Goal: Task Accomplishment & Management: Complete application form

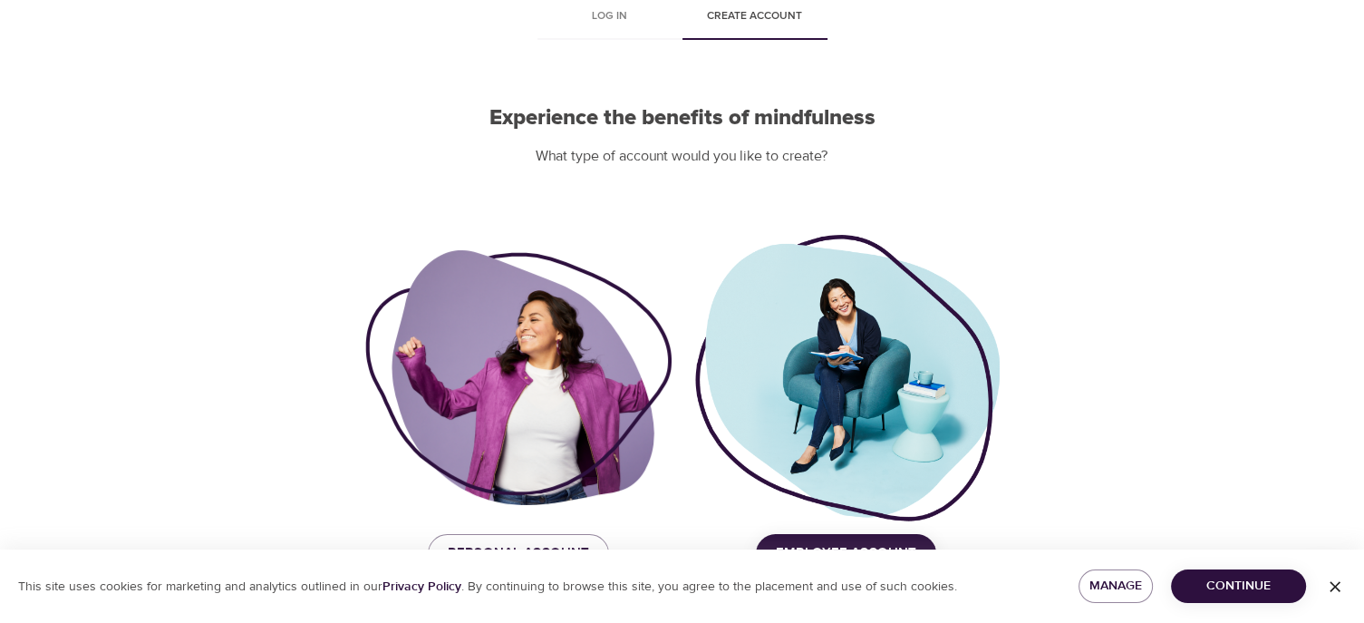
scroll to position [139, 0]
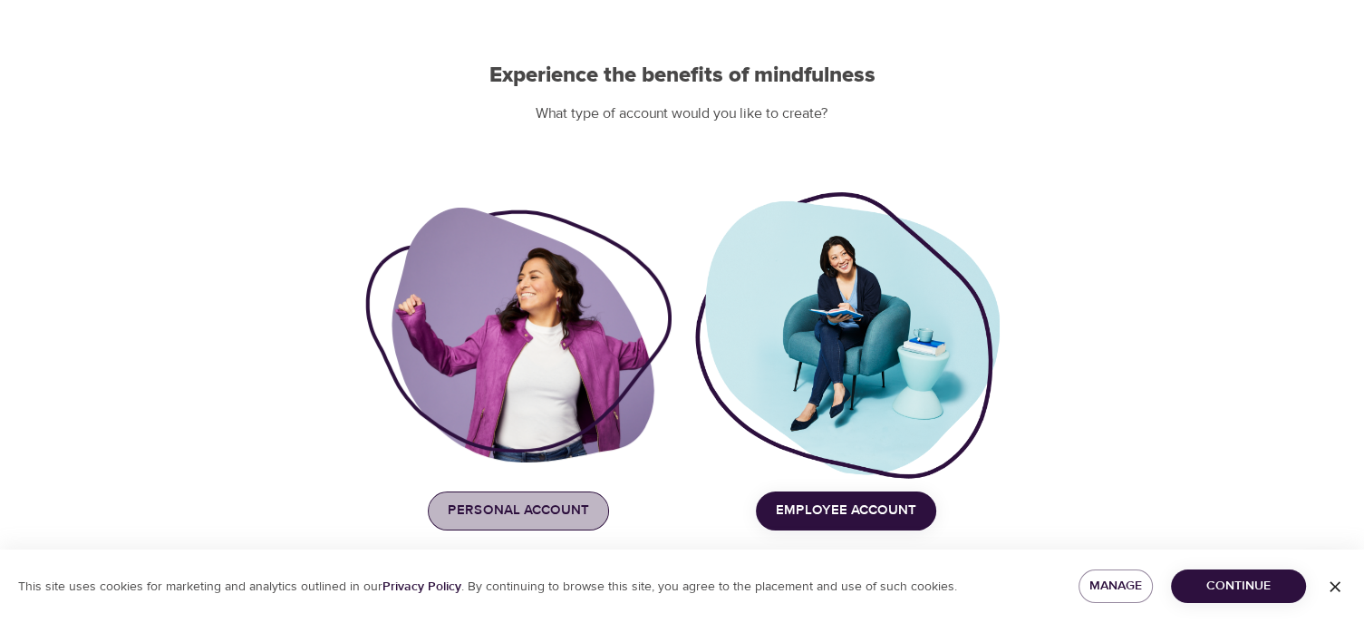
click at [526, 507] on span "Personal Account" at bounding box center [518, 510] width 141 height 24
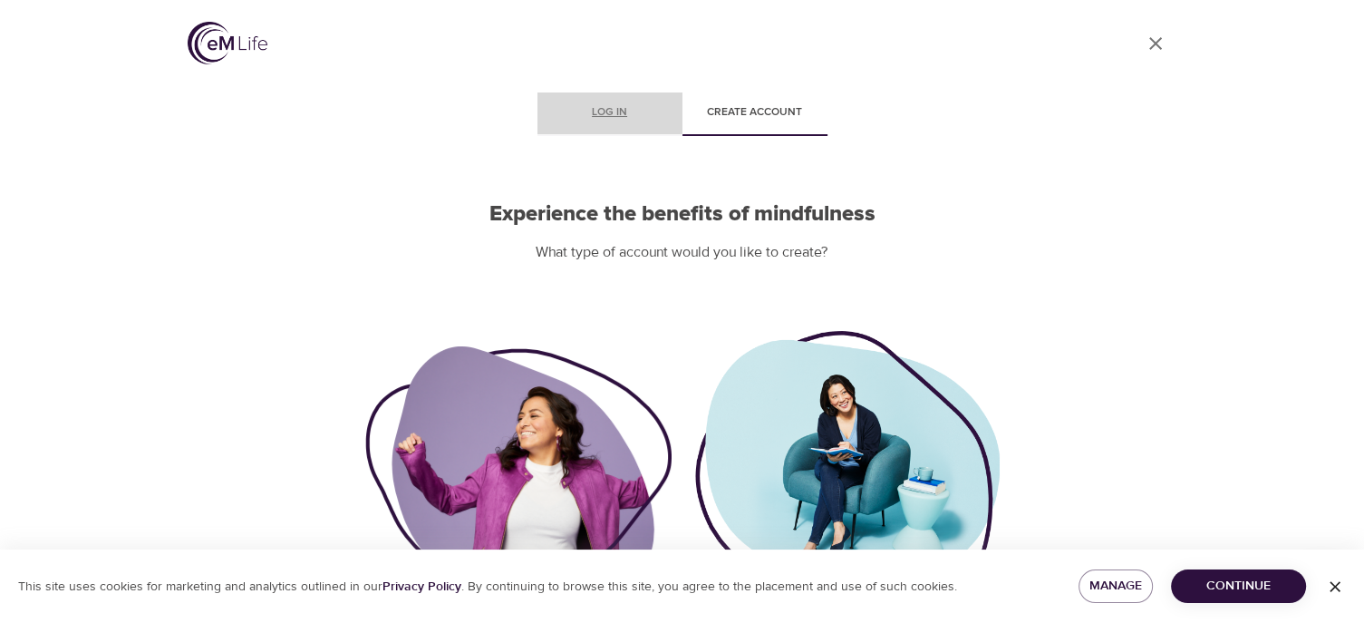
click at [611, 111] on span "Log in" at bounding box center [609, 112] width 123 height 19
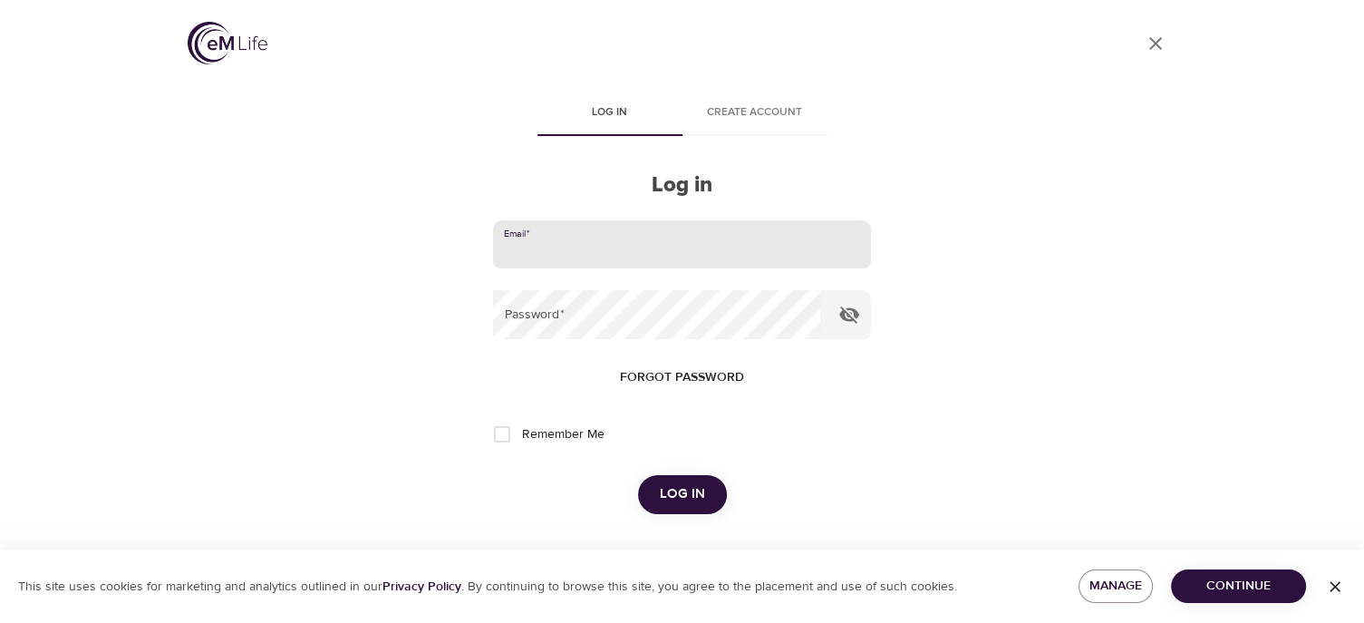
click at [587, 243] on input "email" at bounding box center [681, 244] width 377 height 49
type input "[EMAIL_ADDRESS][DOMAIN_NAME]"
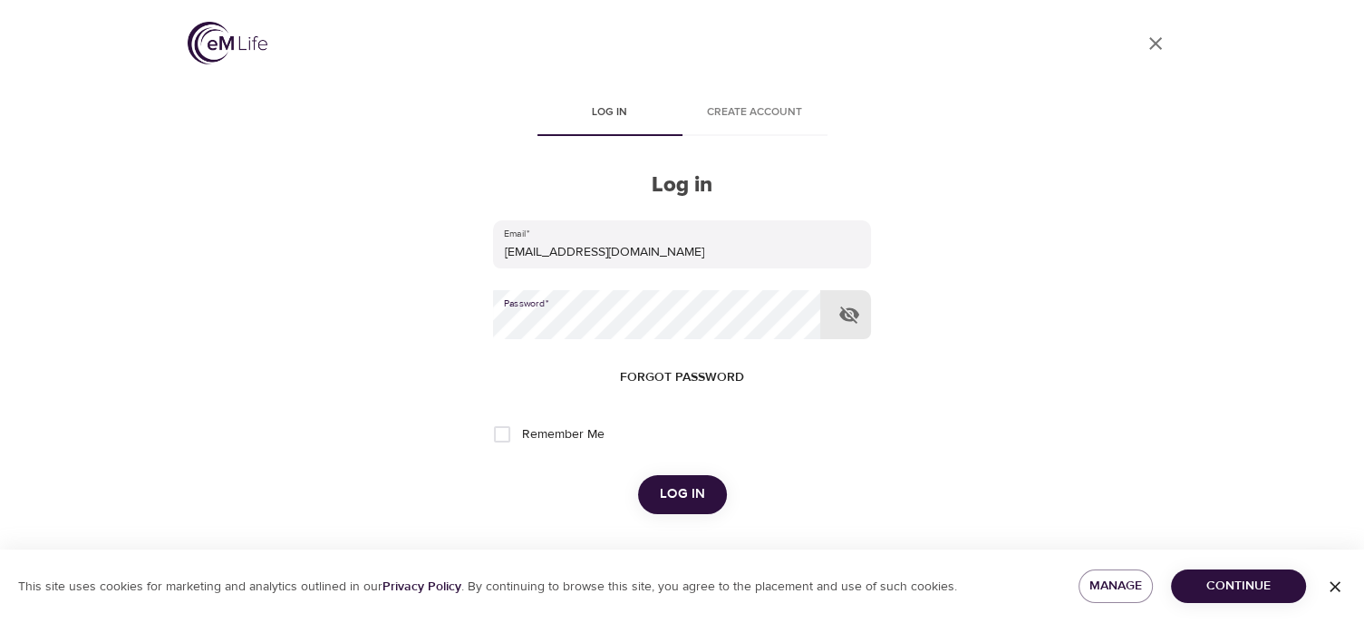
click at [678, 493] on span "Log in" at bounding box center [682, 494] width 45 height 24
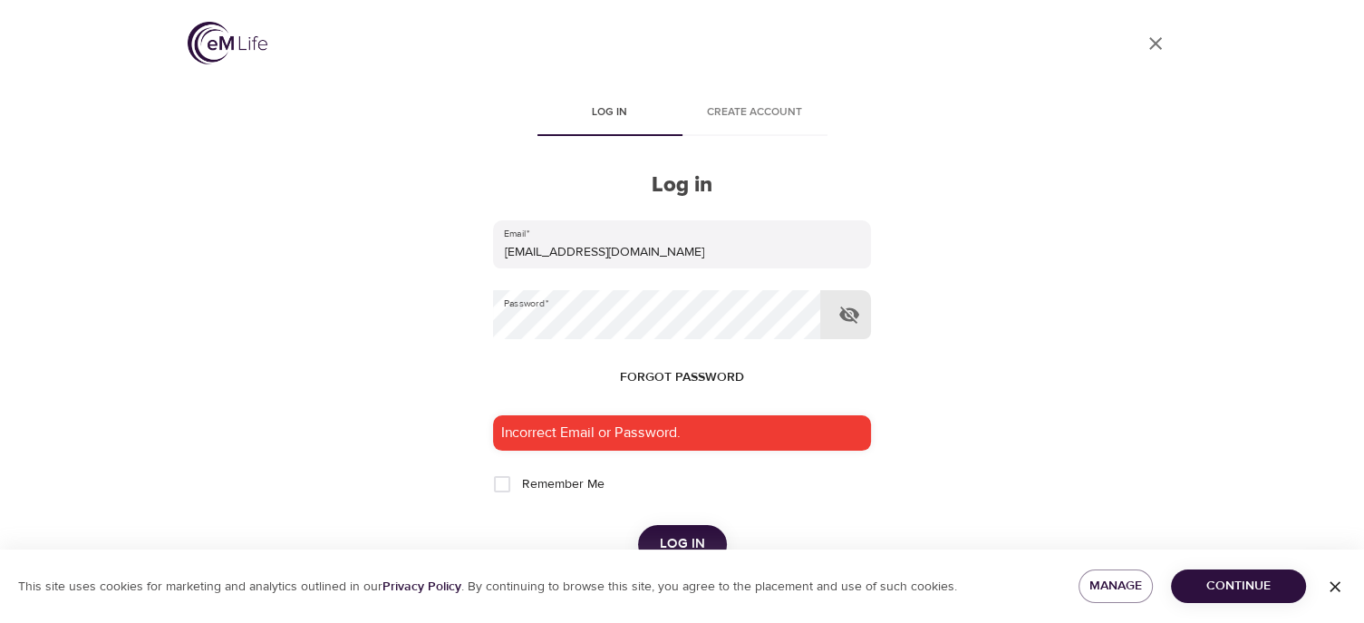
click at [845, 311] on icon "button" at bounding box center [849, 315] width 22 height 22
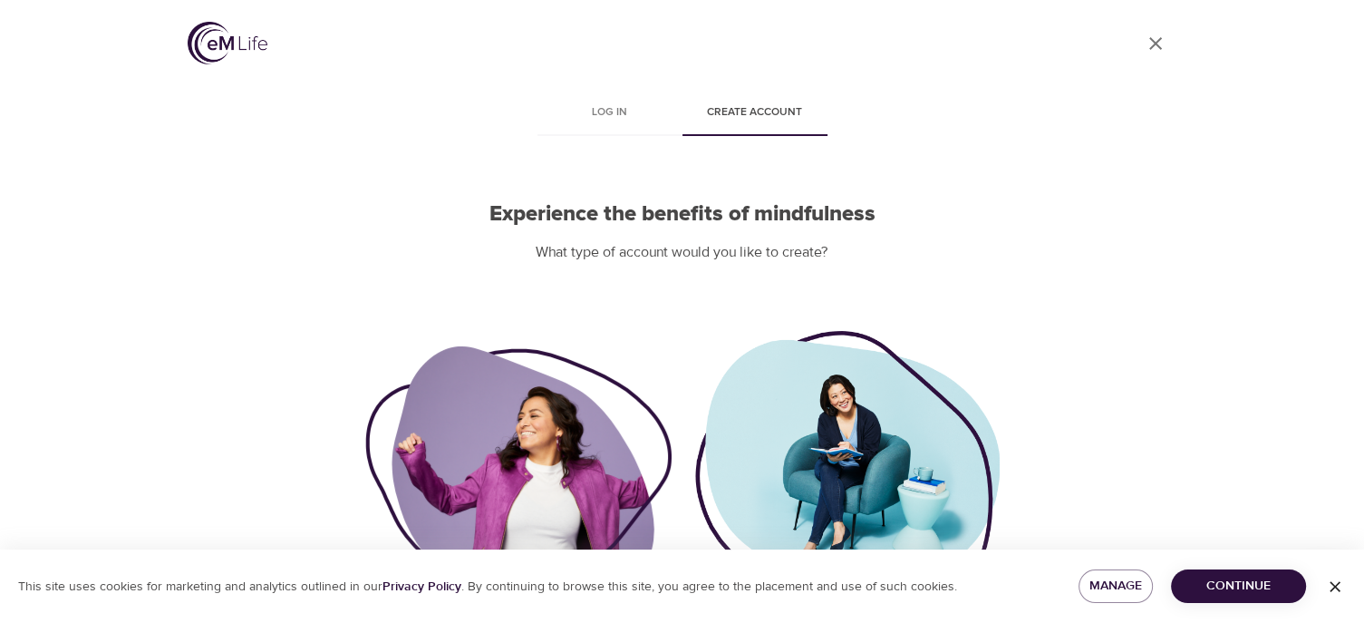
click at [746, 105] on span "Create account" at bounding box center [754, 112] width 123 height 19
click at [1246, 586] on span "Continue" at bounding box center [1238, 585] width 106 height 23
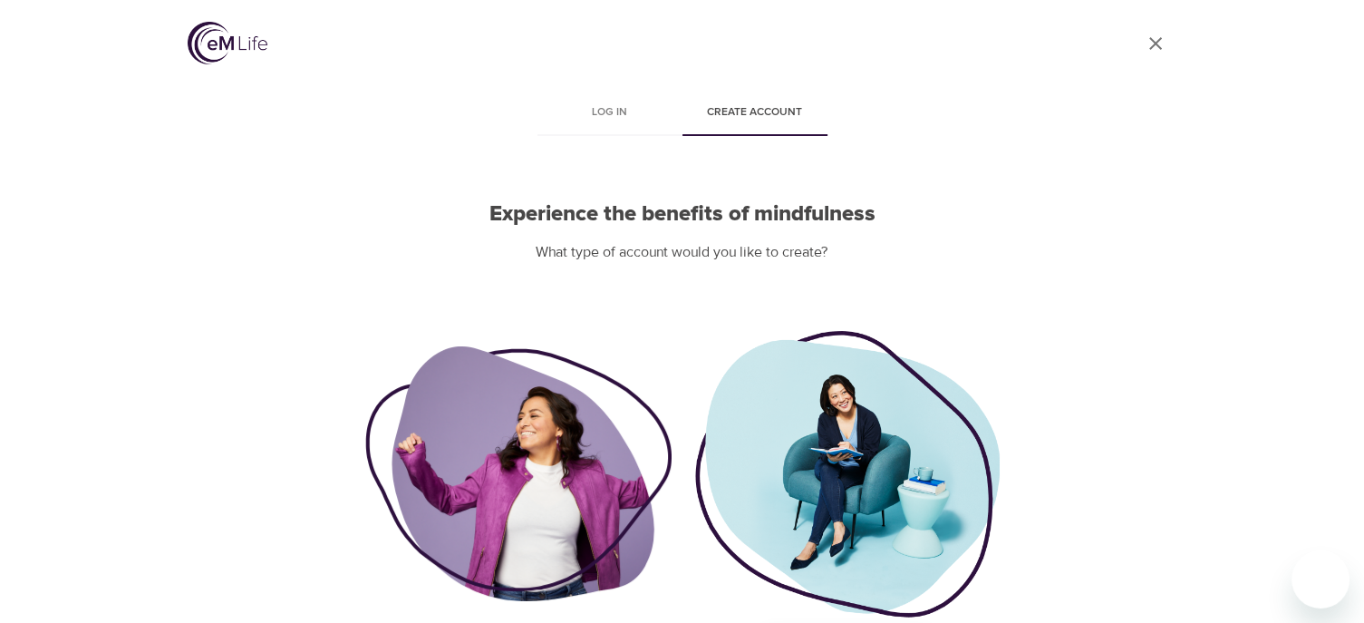
scroll to position [139, 0]
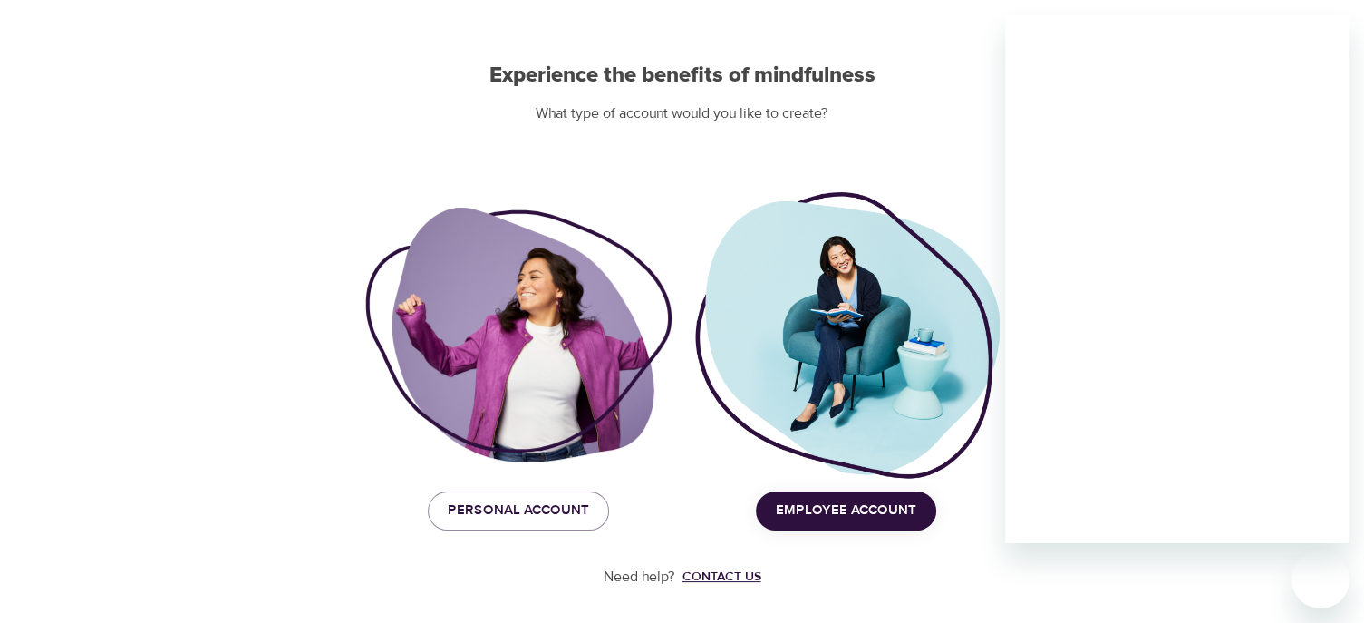
click at [729, 573] on div "Contact us" at bounding box center [721, 576] width 79 height 18
